Goal: Browse casually

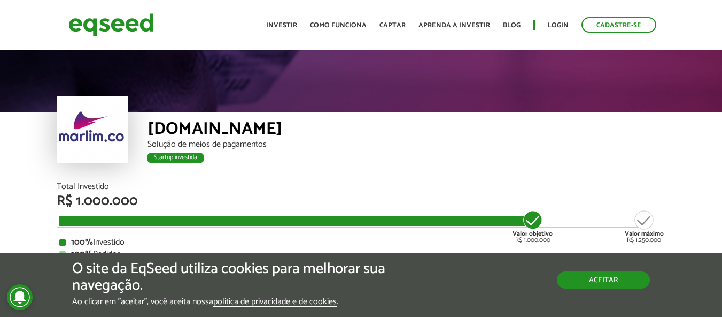
click at [596, 283] on button "Aceitar" at bounding box center [603, 279] width 93 height 17
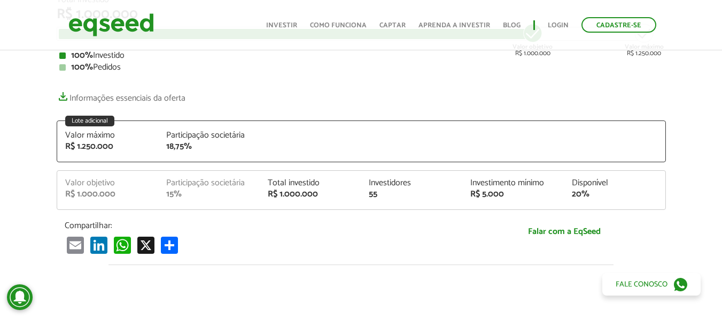
scroll to position [191, 0]
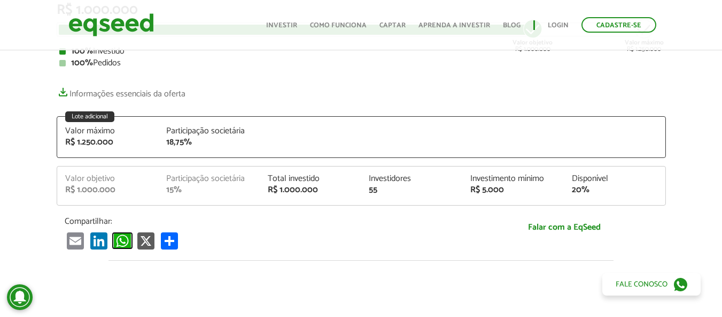
drag, startPoint x: 122, startPoint y: 243, endPoint x: 144, endPoint y: 243, distance: 21.9
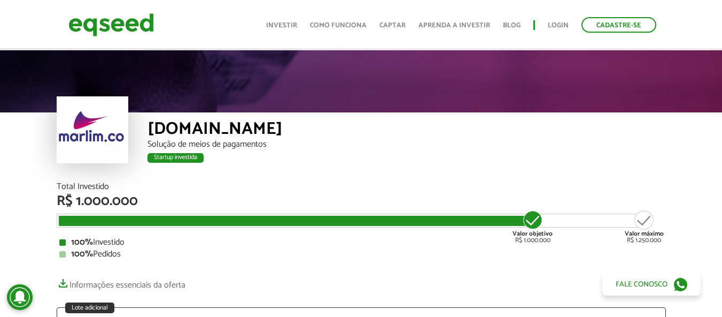
scroll to position [262, 0]
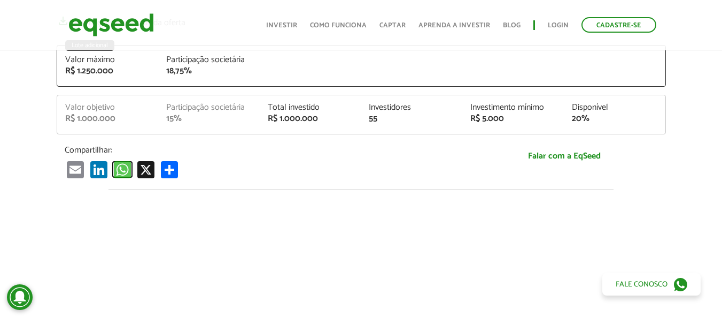
click at [125, 171] on link "WhatsApp" at bounding box center [122, 169] width 21 height 18
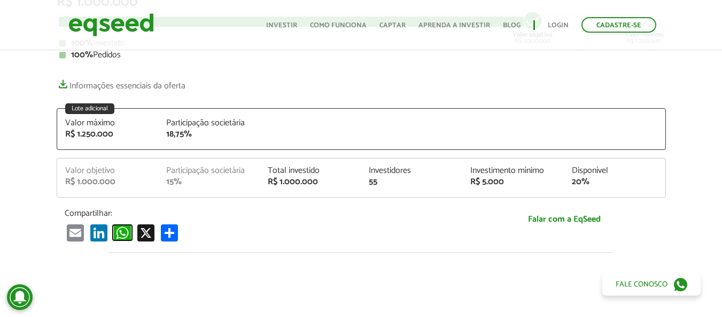
scroll to position [0, 0]
